Goal: Task Accomplishment & Management: Use online tool/utility

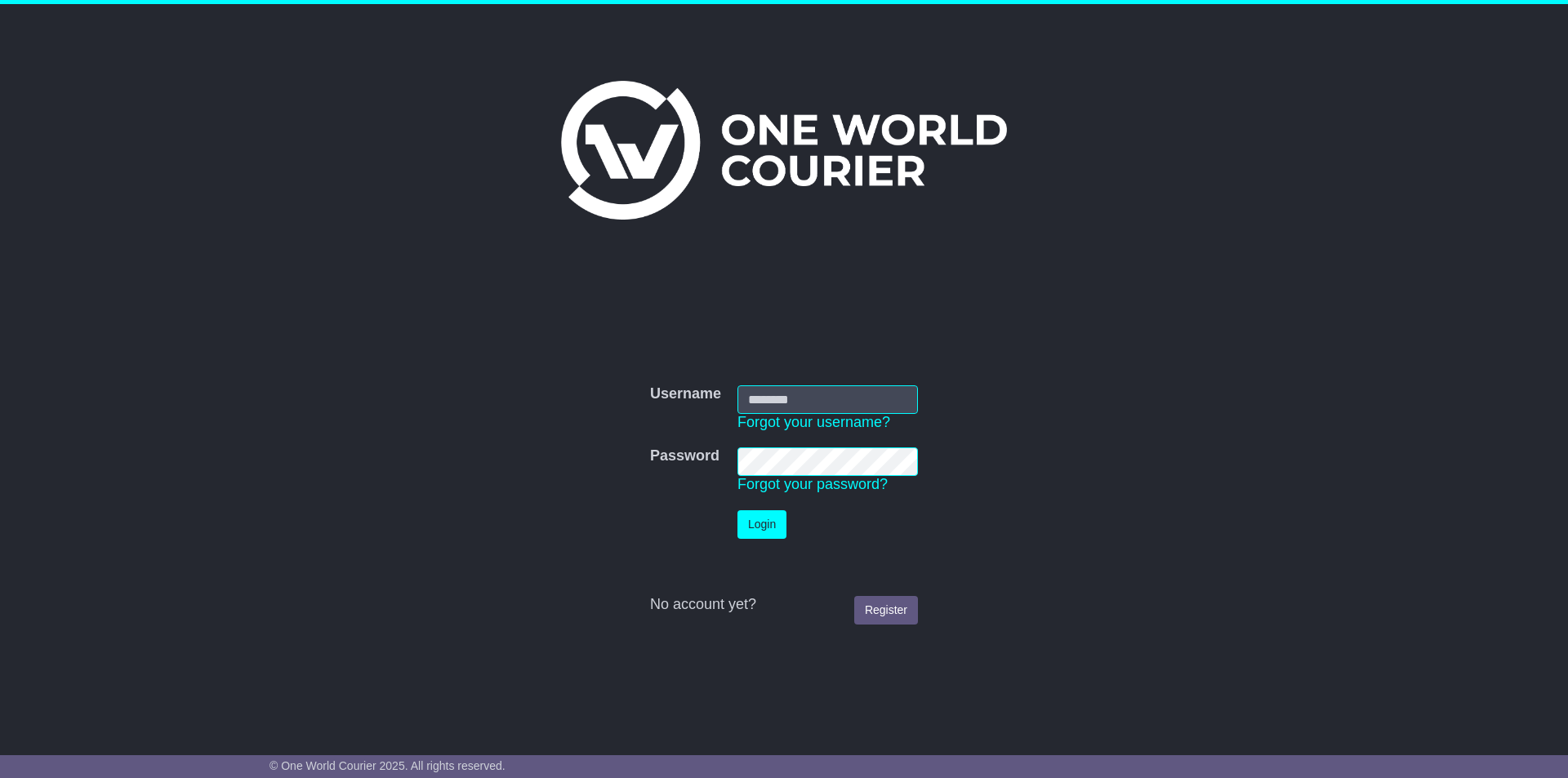
type input "**********"
click at [764, 527] on button "Login" at bounding box center [761, 525] width 49 height 29
click at [767, 524] on button "Login" at bounding box center [761, 525] width 49 height 29
